Goal: Task Accomplishment & Management: Manage account settings

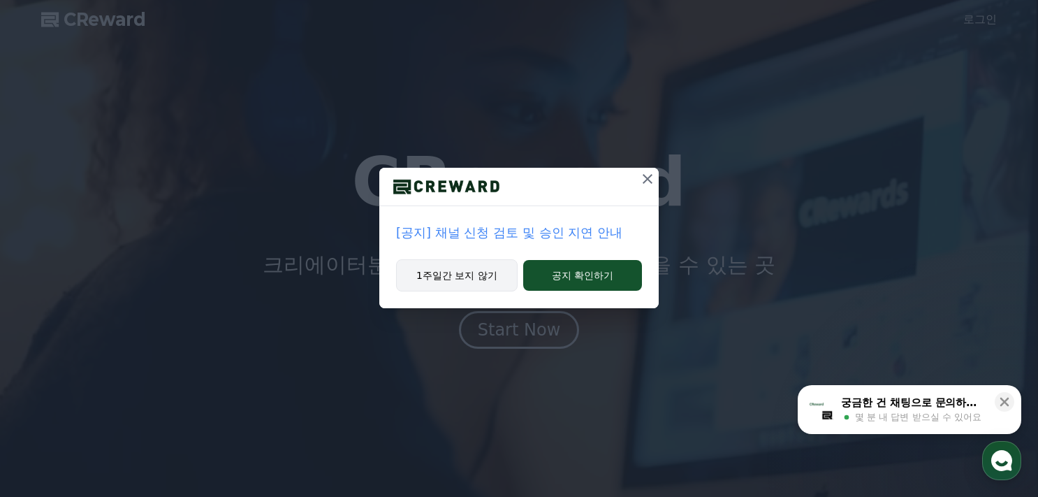
click at [481, 278] on button "1주일간 보지 않기" at bounding box center [457, 275] width 122 height 32
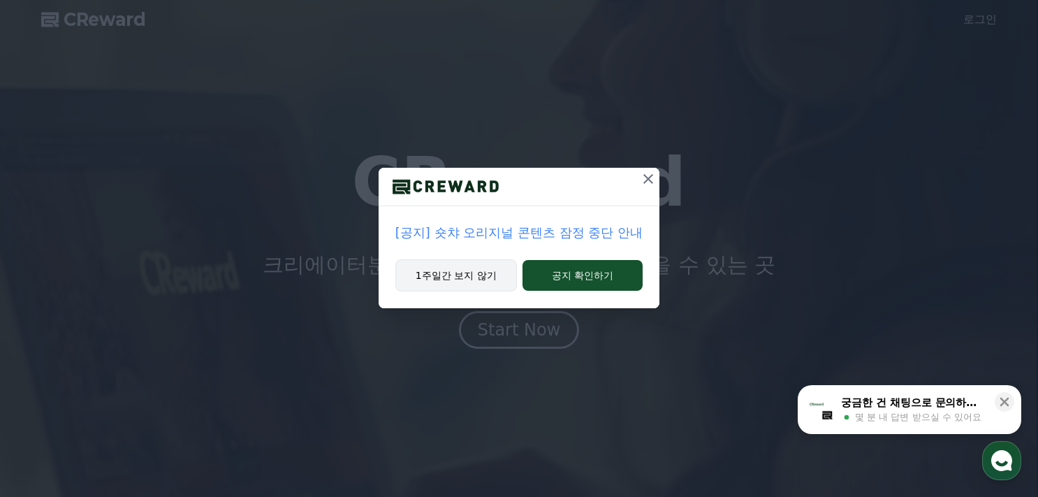
click at [483, 281] on button "1주일간 보지 않기" at bounding box center [456, 275] width 122 height 32
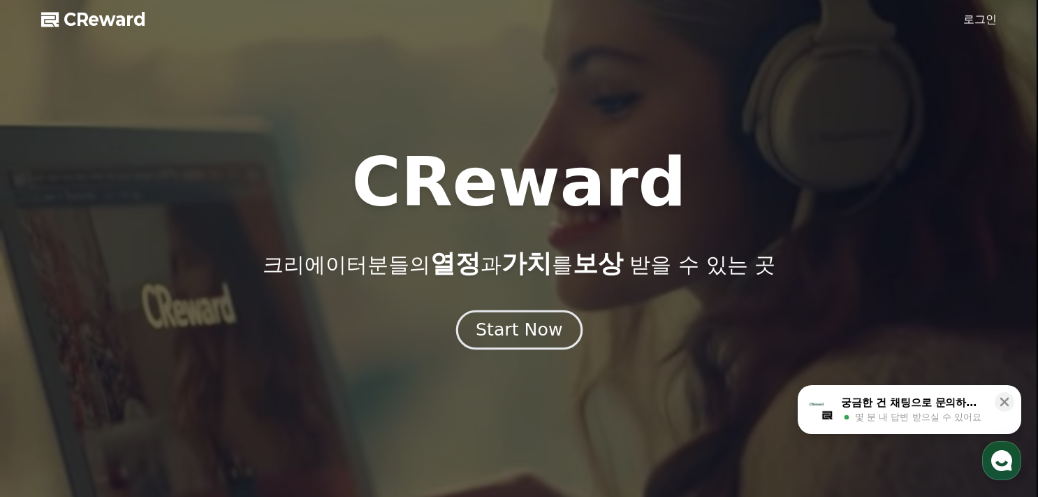
click at [553, 335] on div "Start Now" at bounding box center [519, 330] width 87 height 24
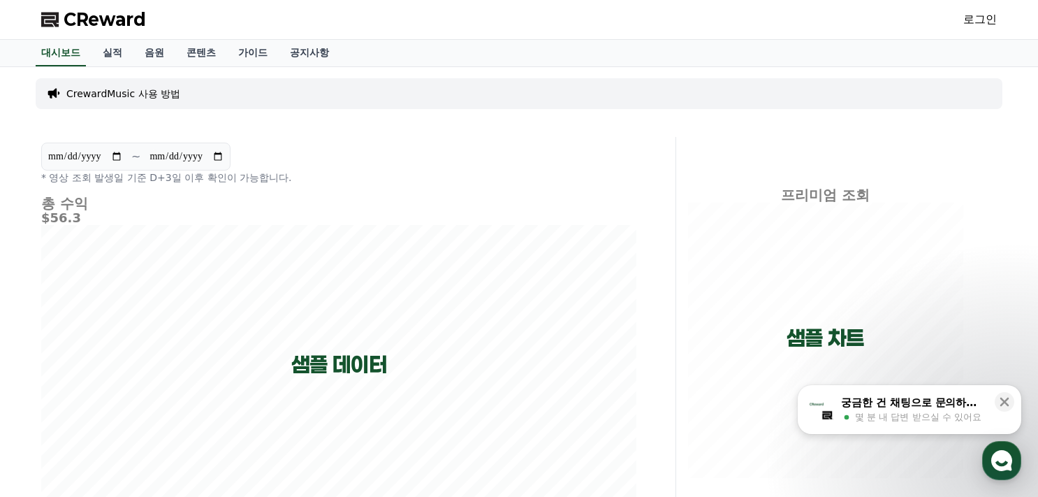
click at [989, 22] on link "로그인" at bounding box center [980, 19] width 34 height 17
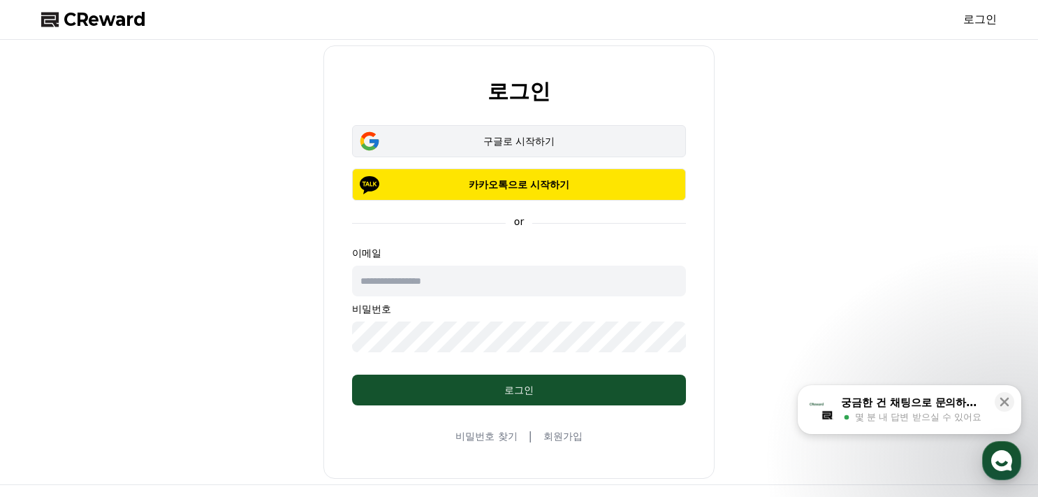
click at [503, 140] on div "구글로 시작하기" at bounding box center [518, 141] width 293 height 14
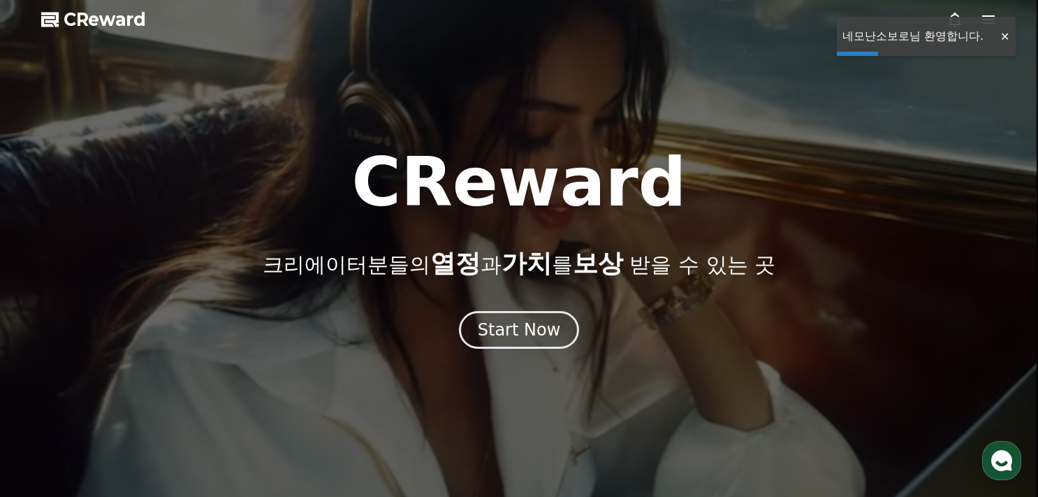
drag, startPoint x: 1007, startPoint y: 35, endPoint x: 842, endPoint y: 64, distance: 168.0
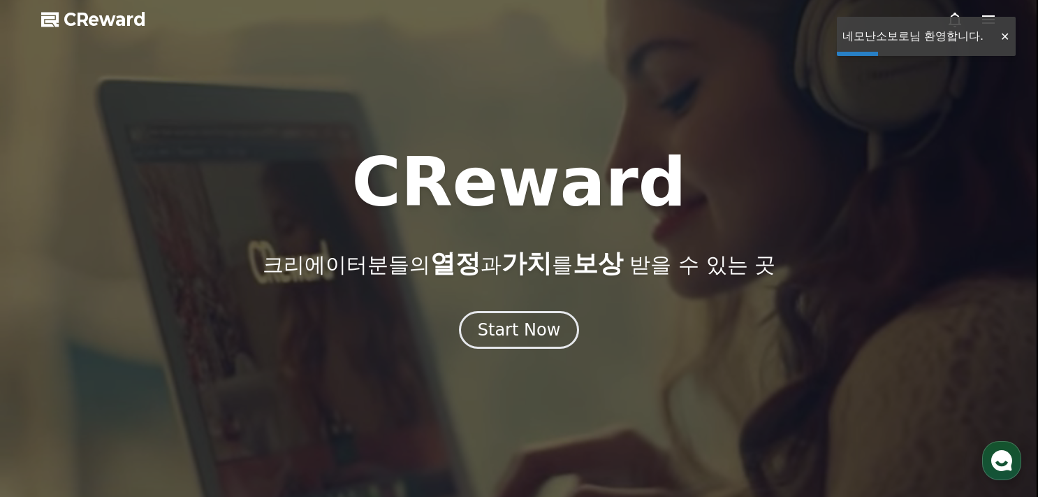
click at [1007, 35] on div at bounding box center [1004, 36] width 22 height 13
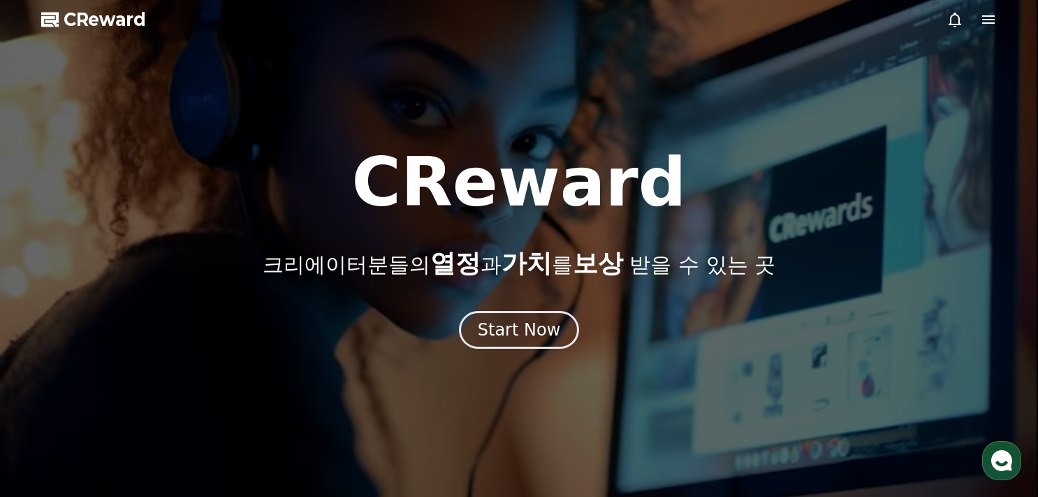
click at [989, 22] on icon at bounding box center [988, 19] width 13 height 8
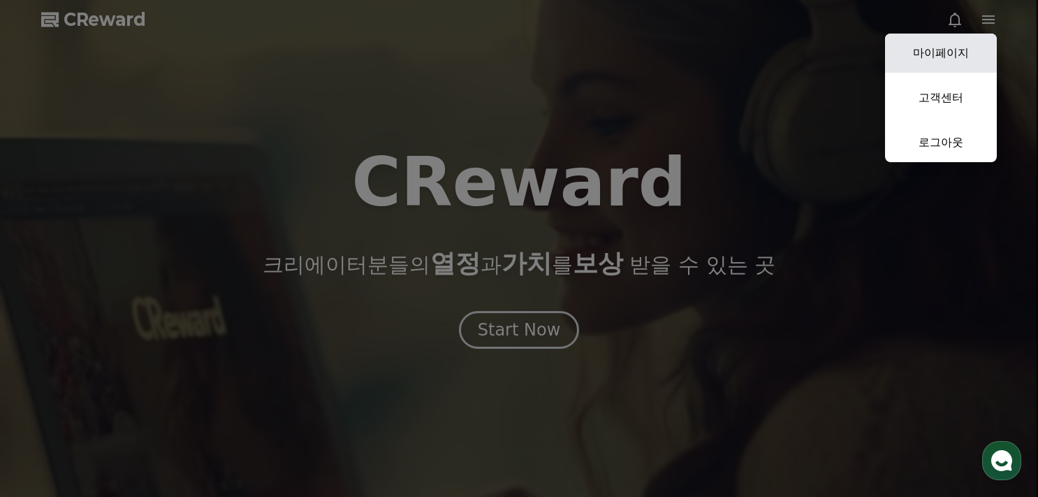
click at [954, 57] on link "마이페이지" at bounding box center [941, 53] width 112 height 39
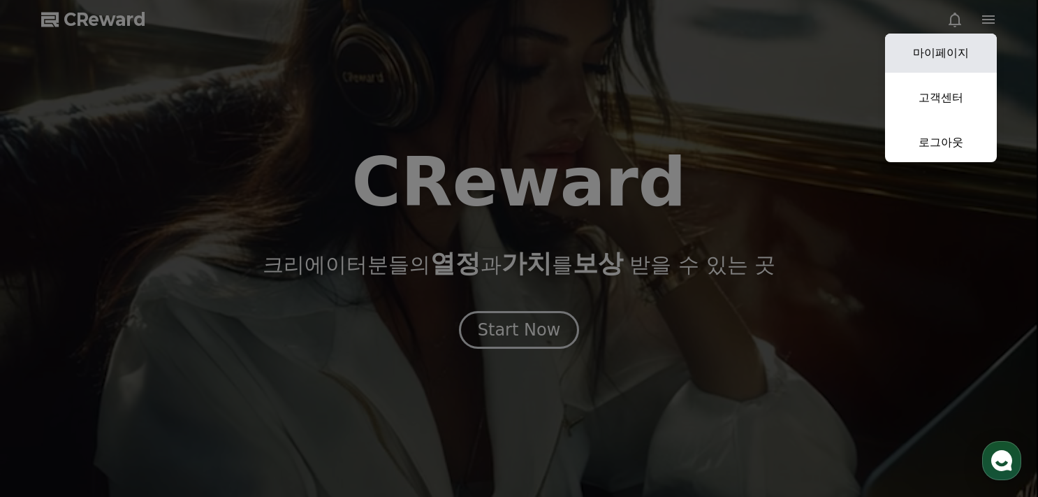
select select "**********"
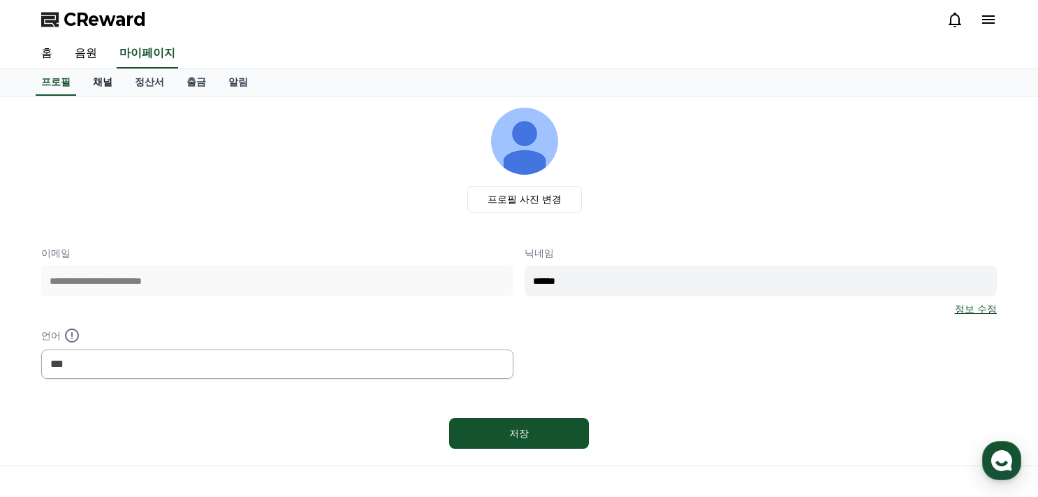
click at [110, 81] on link "채널" at bounding box center [103, 82] width 42 height 27
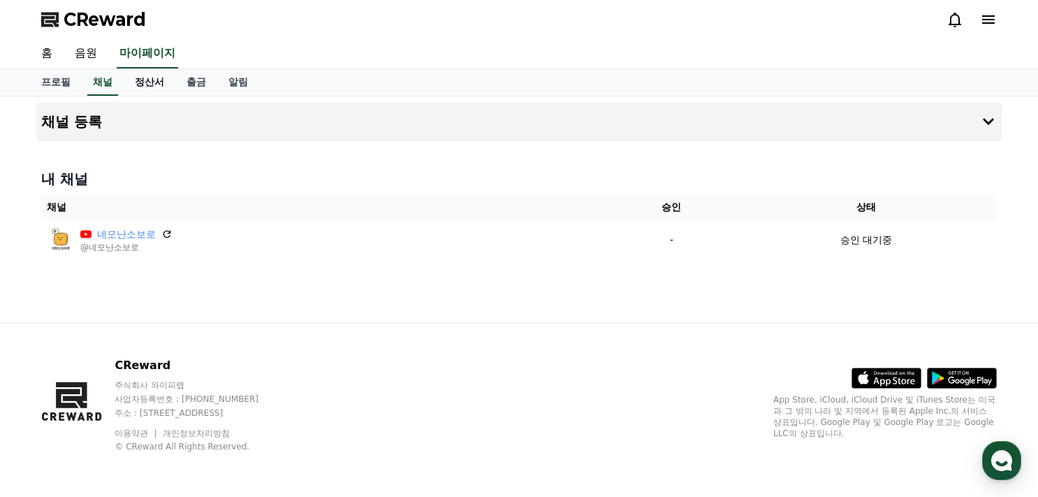
click at [146, 81] on link "정산서" at bounding box center [150, 82] width 52 height 27
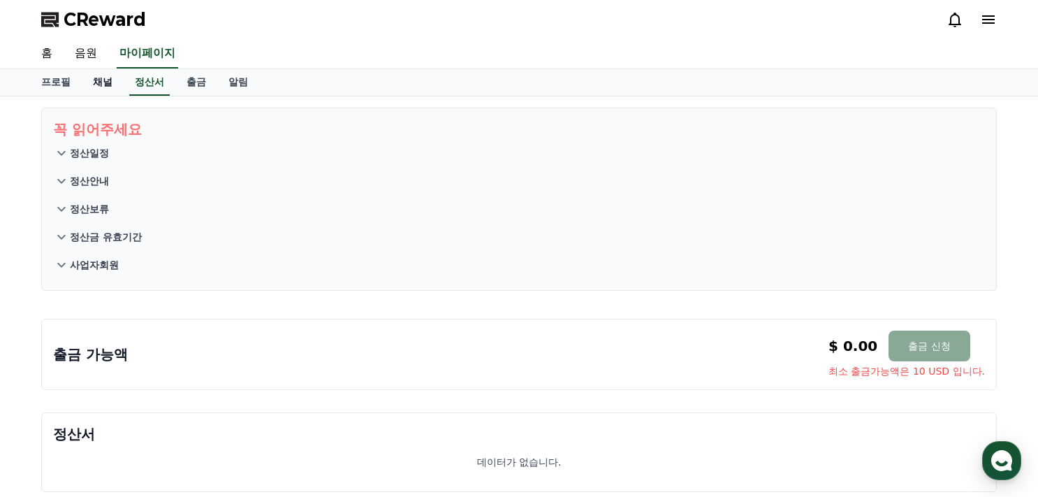
click at [115, 84] on link "채널" at bounding box center [103, 82] width 42 height 27
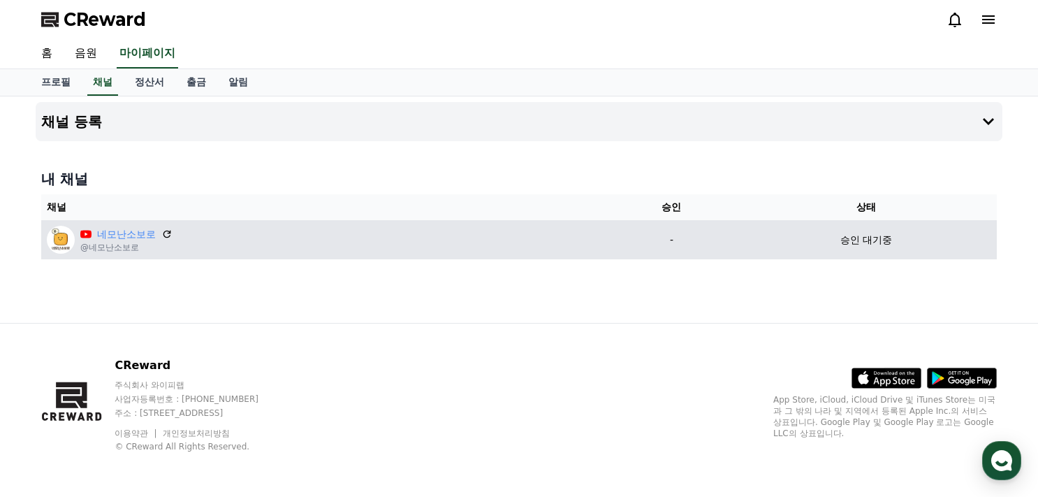
click at [875, 241] on p "승인 대기중" at bounding box center [866, 240] width 52 height 15
click at [172, 233] on icon at bounding box center [167, 234] width 13 height 13
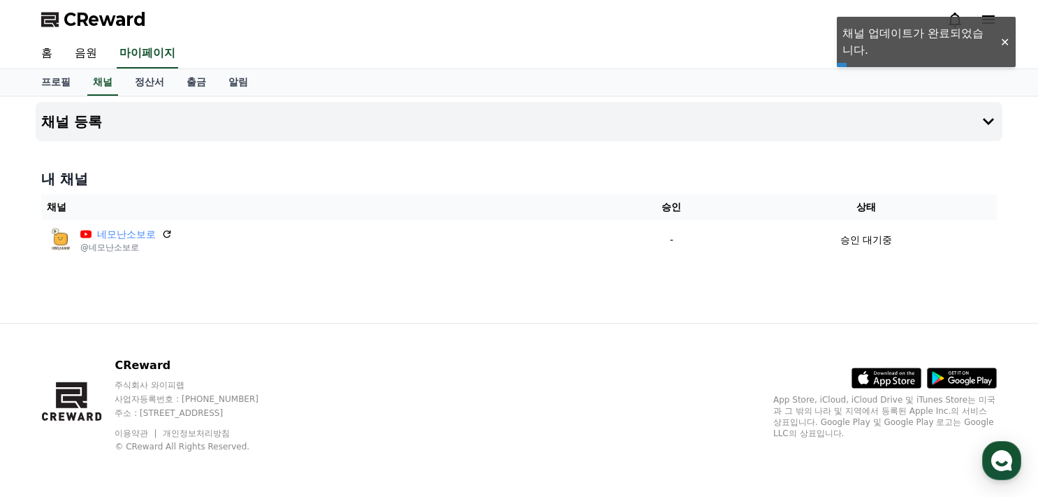
click at [0, 0] on div "CReward 홈 음원 마이페이지 프로필 채널 정산서 출금 알림 채널 등록 내 채널 채널 승인 상태 네모난소보로 @네모난소보로 - 승인 대기중…" at bounding box center [0, 0] width 0 height 0
